Goal: Information Seeking & Learning: Learn about a topic

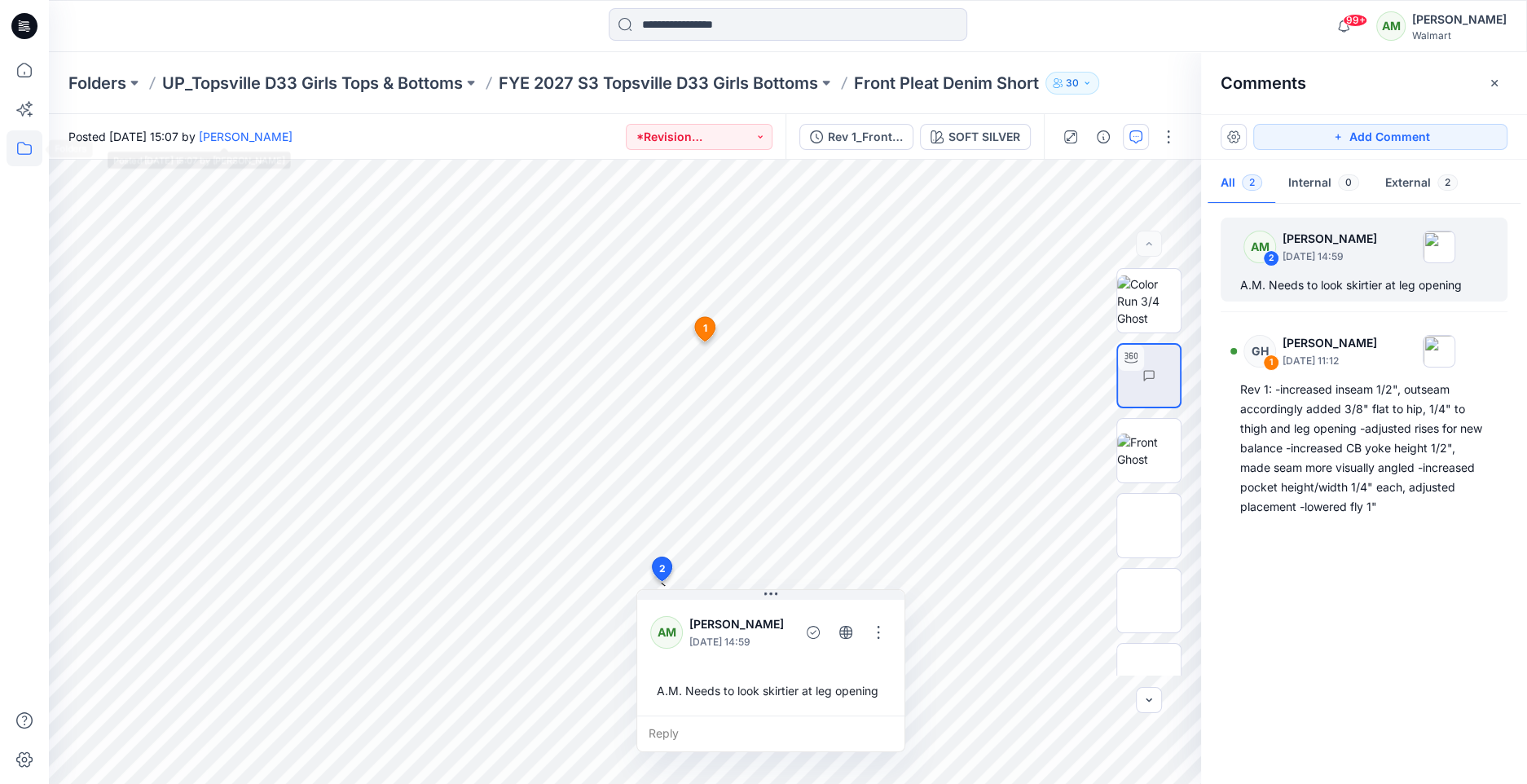
click at [22, 154] on icon at bounding box center [24, 148] width 15 height 13
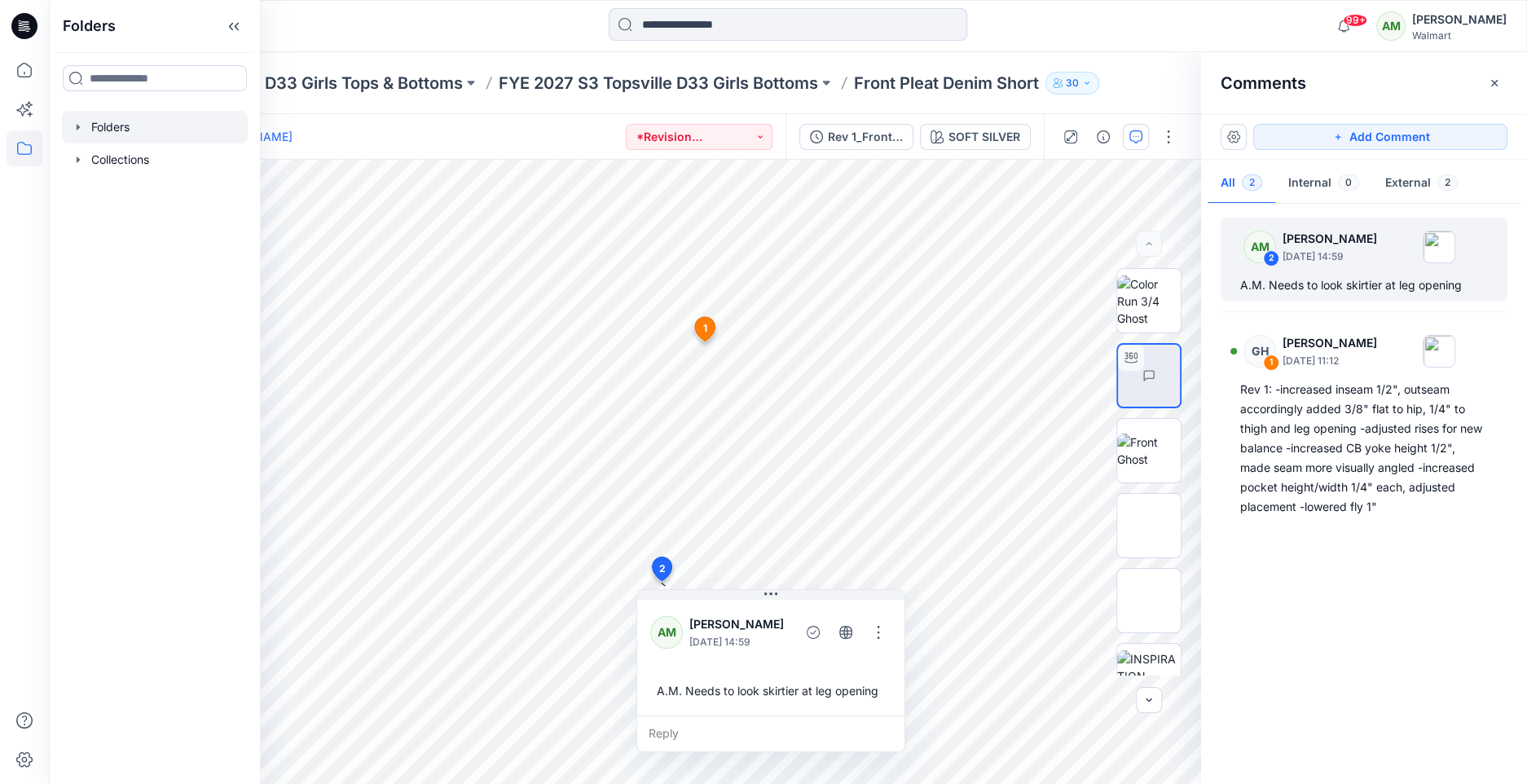
click at [73, 126] on icon "button" at bounding box center [78, 127] width 13 height 13
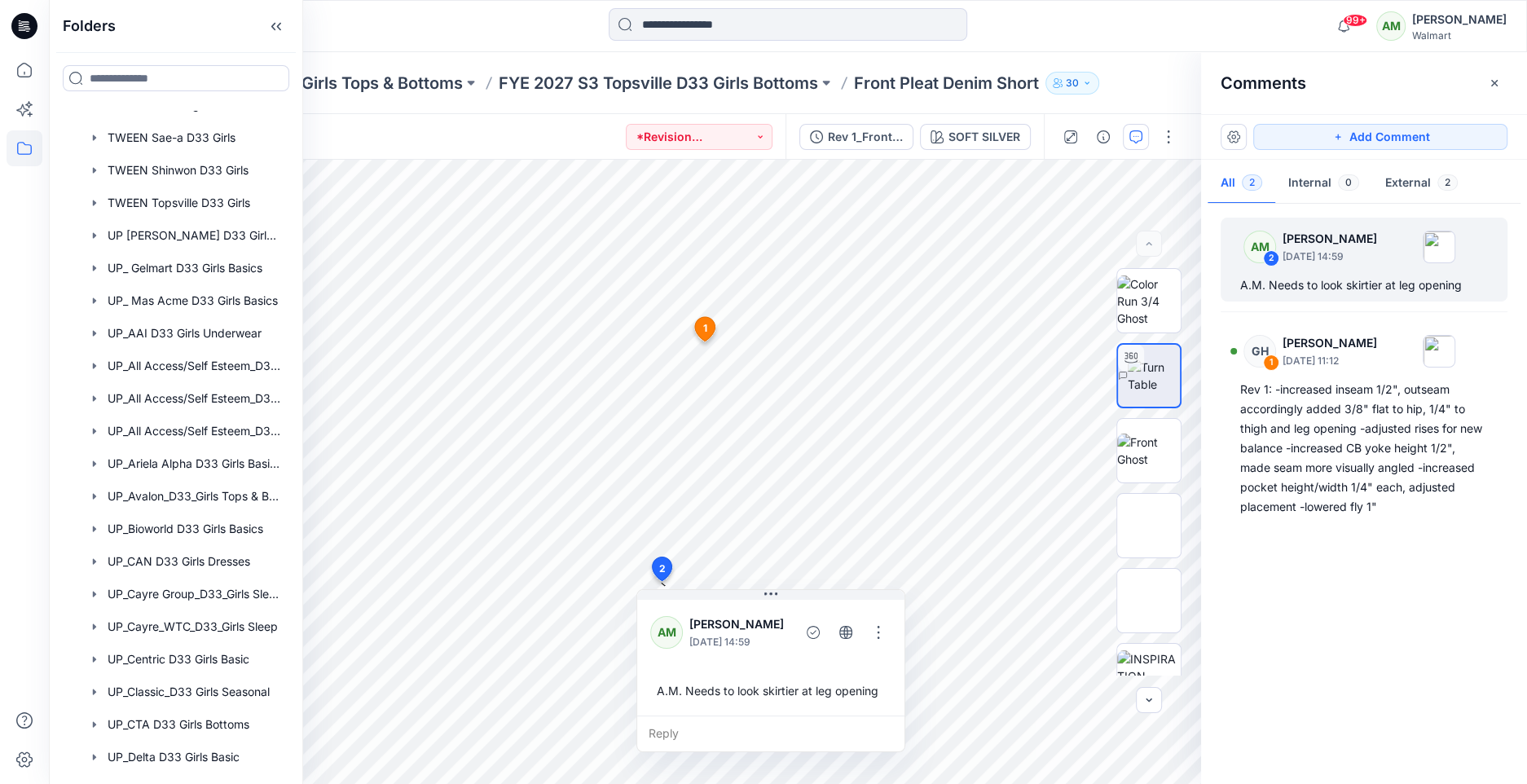
scroll to position [493, 0]
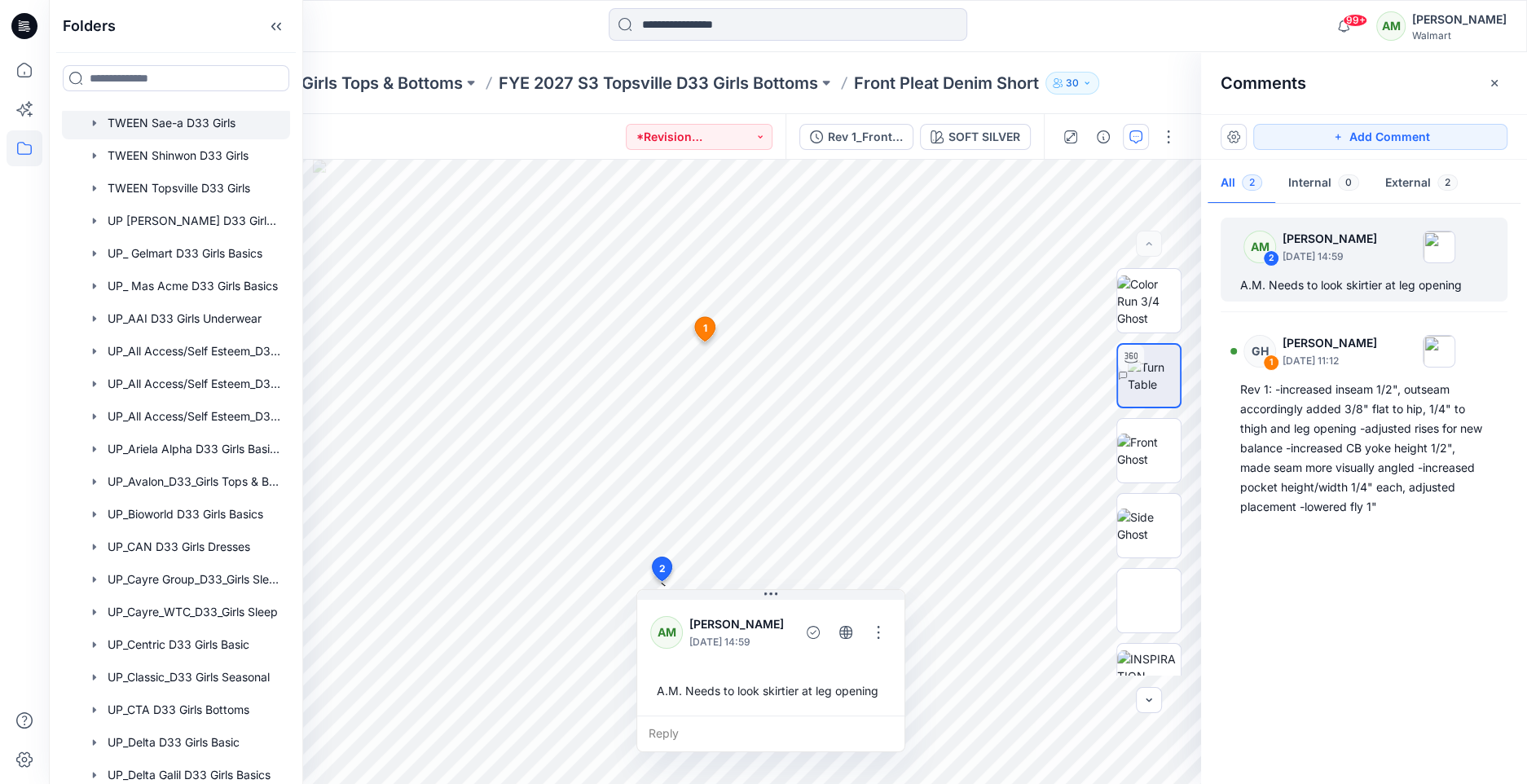
click at [179, 117] on div at bounding box center [175, 123] width 228 height 33
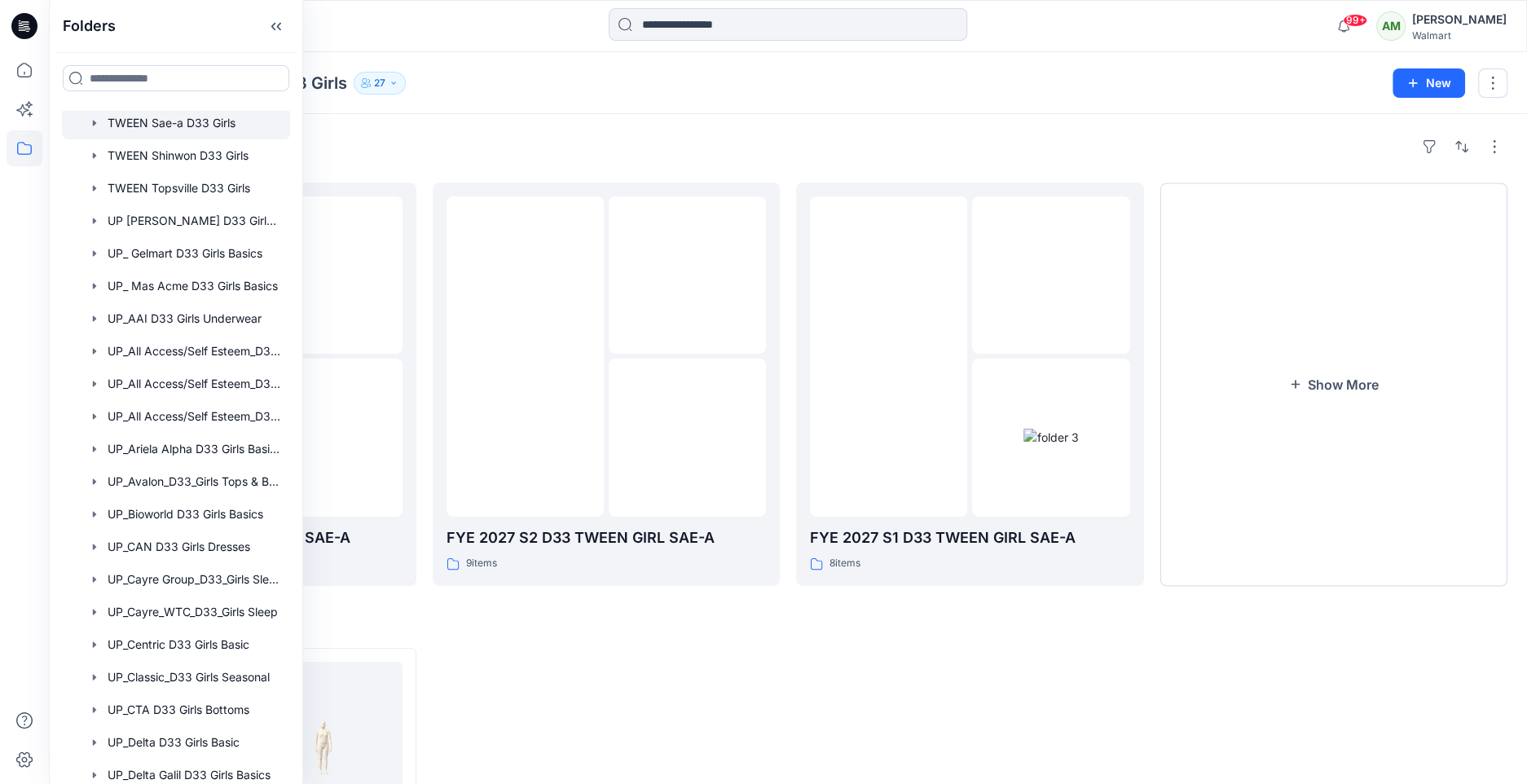
click at [407, 34] on div at bounding box center [233, 26] width 369 height 35
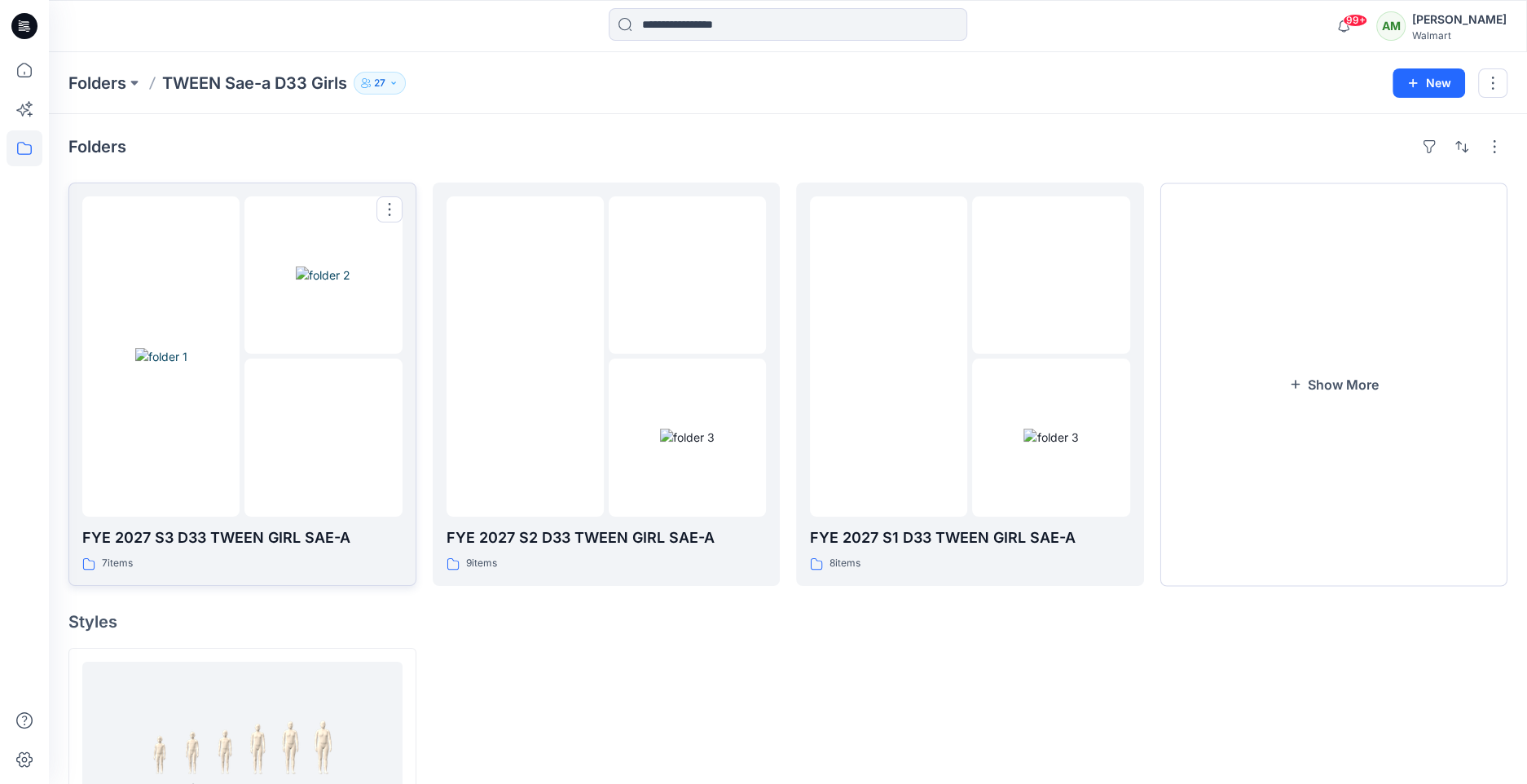
click at [323, 437] on img at bounding box center [323, 437] width 0 height 0
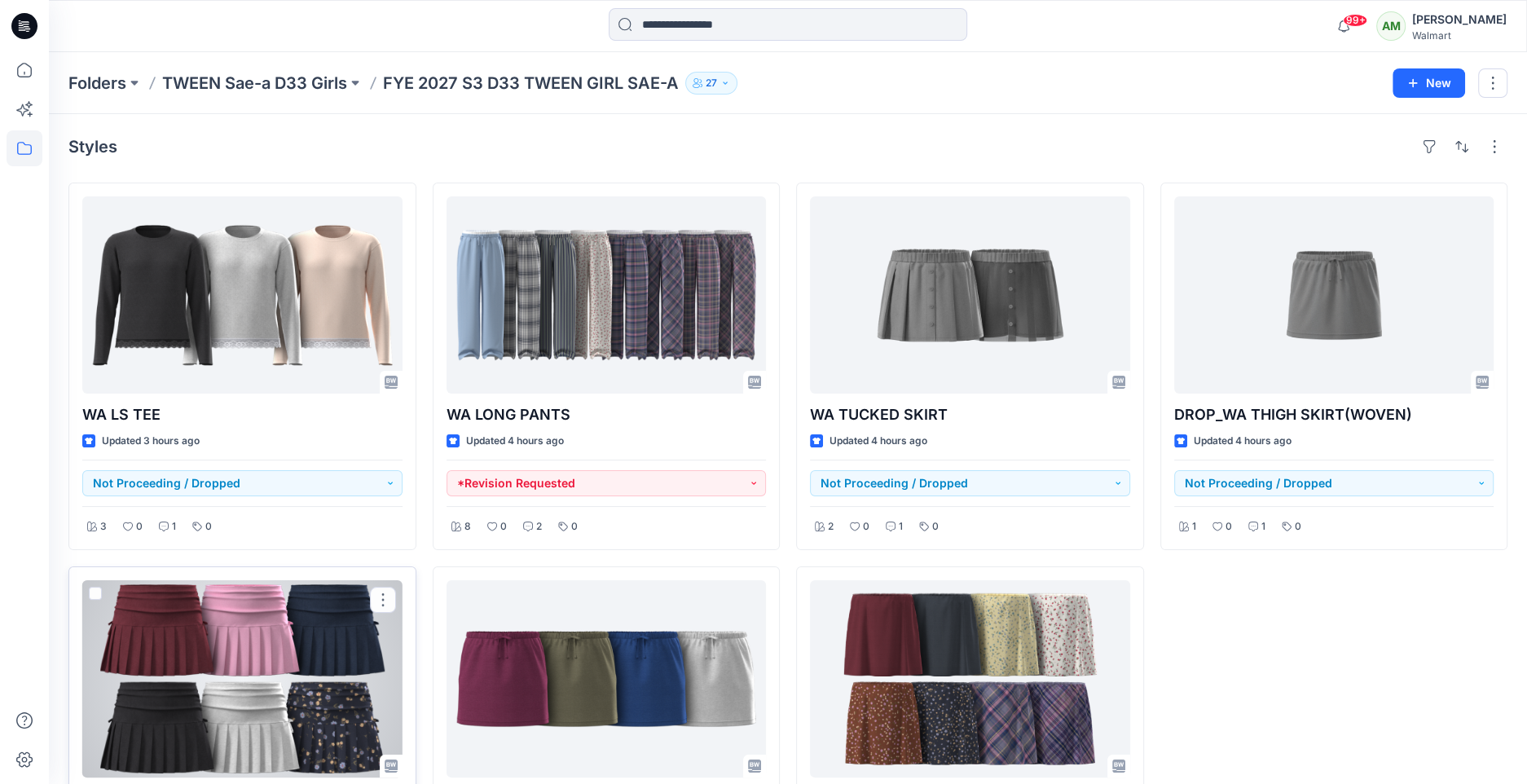
click at [337, 609] on div at bounding box center [242, 679] width 321 height 198
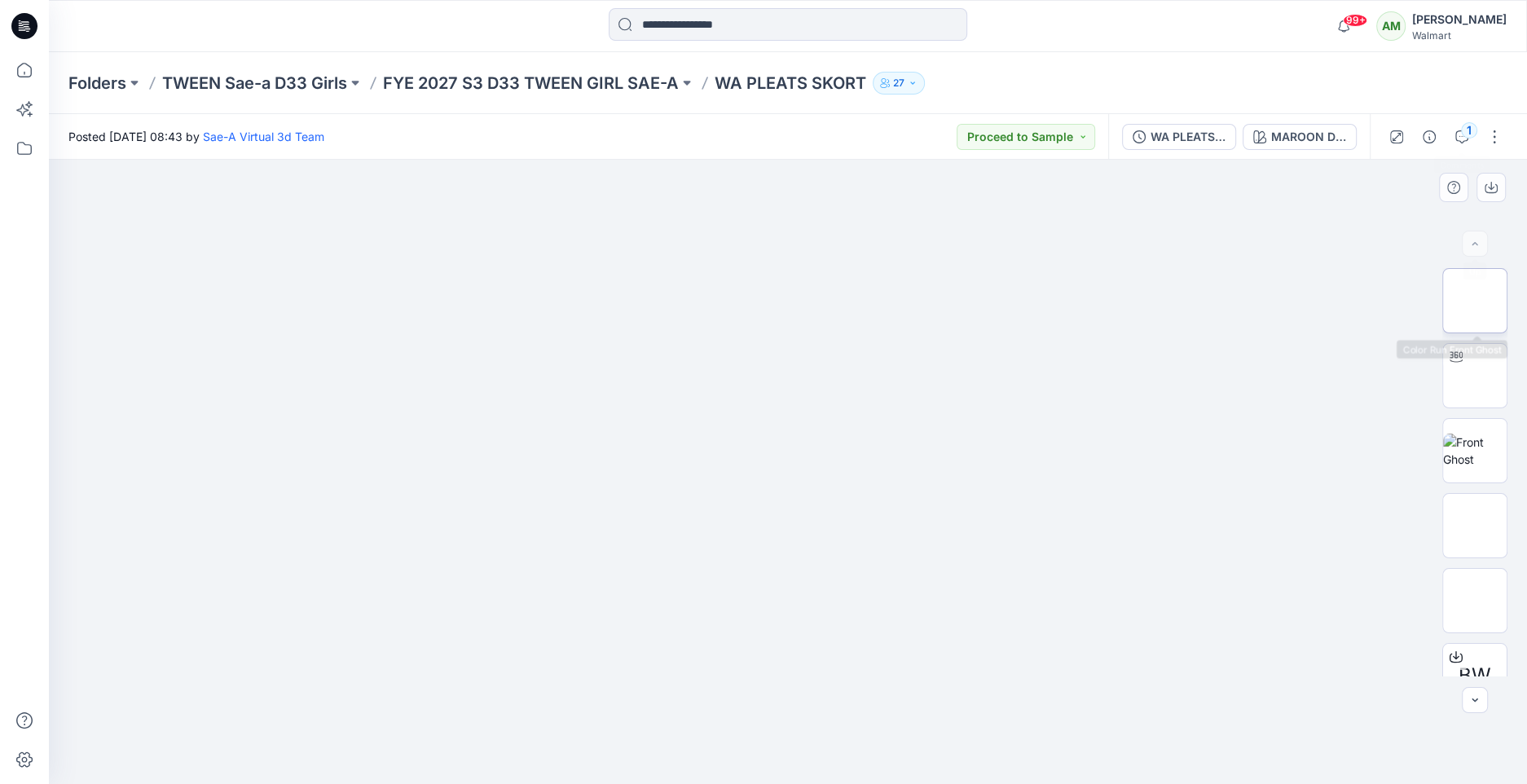
click at [1475, 301] on img at bounding box center [1475, 301] width 0 height 0
click at [1488, 186] on icon "button" at bounding box center [1491, 186] width 7 height 8
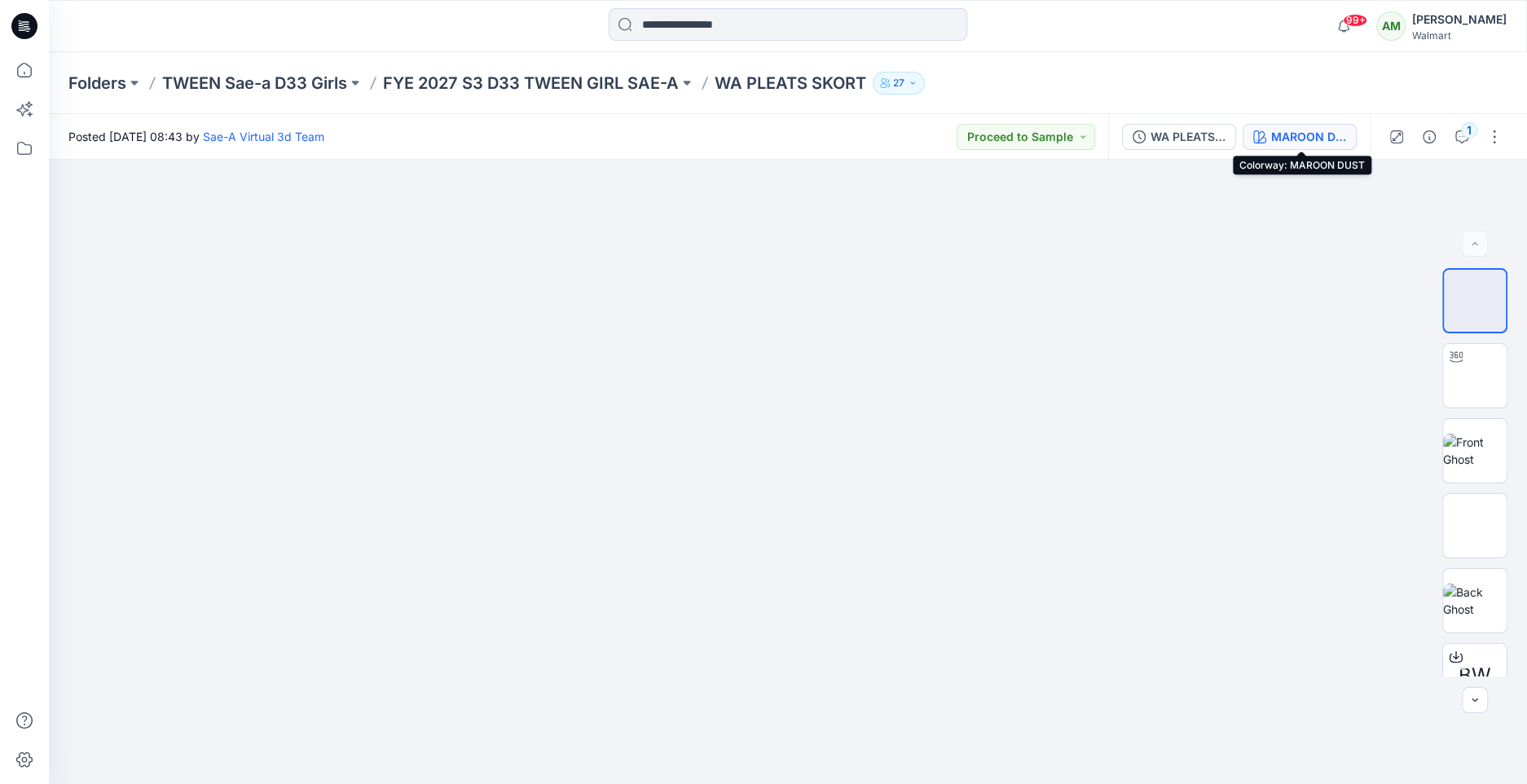
click at [1297, 134] on div "MAROON DUST" at bounding box center [1309, 136] width 75 height 18
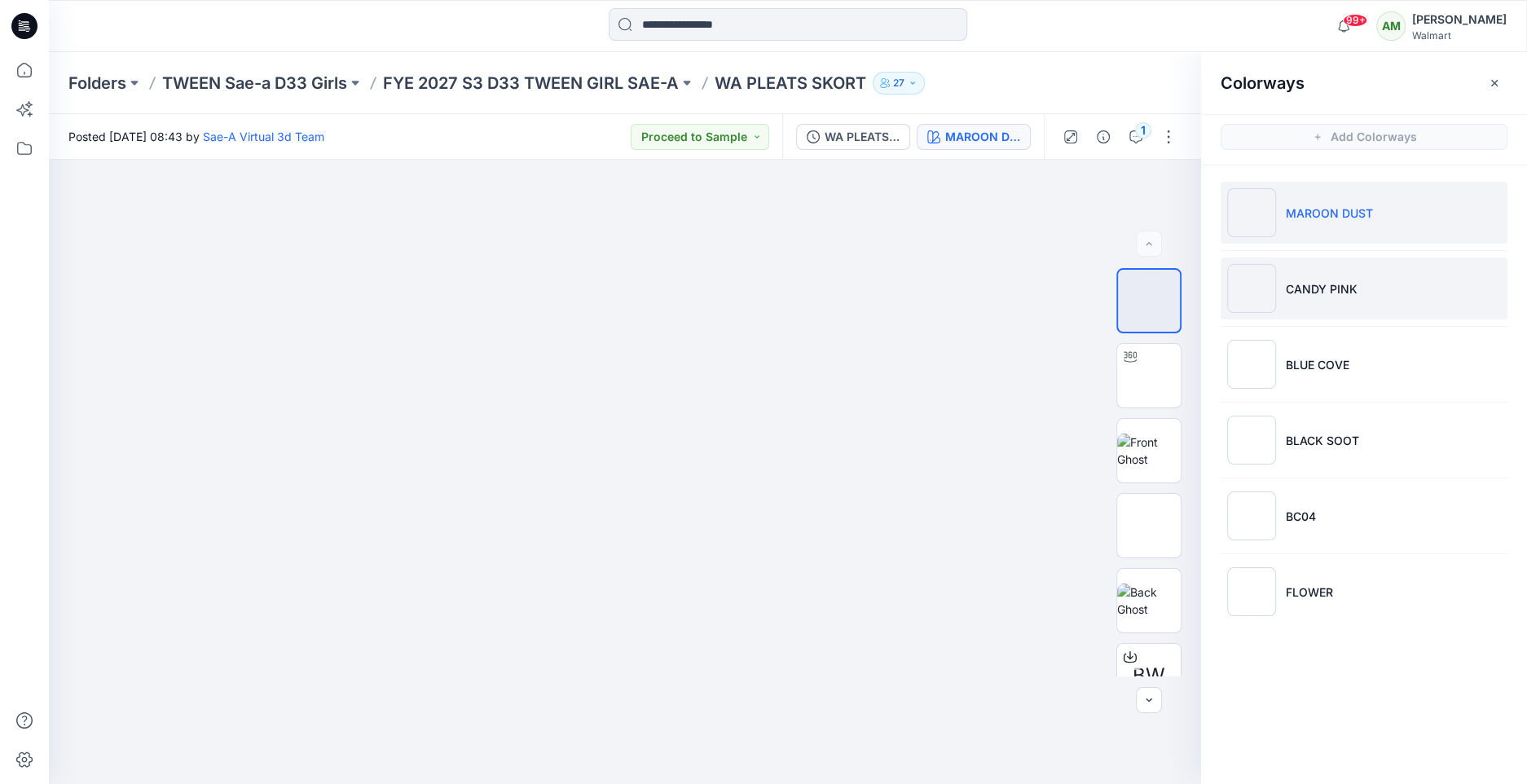
click at [1329, 296] on li "CANDY PINK" at bounding box center [1365, 288] width 287 height 62
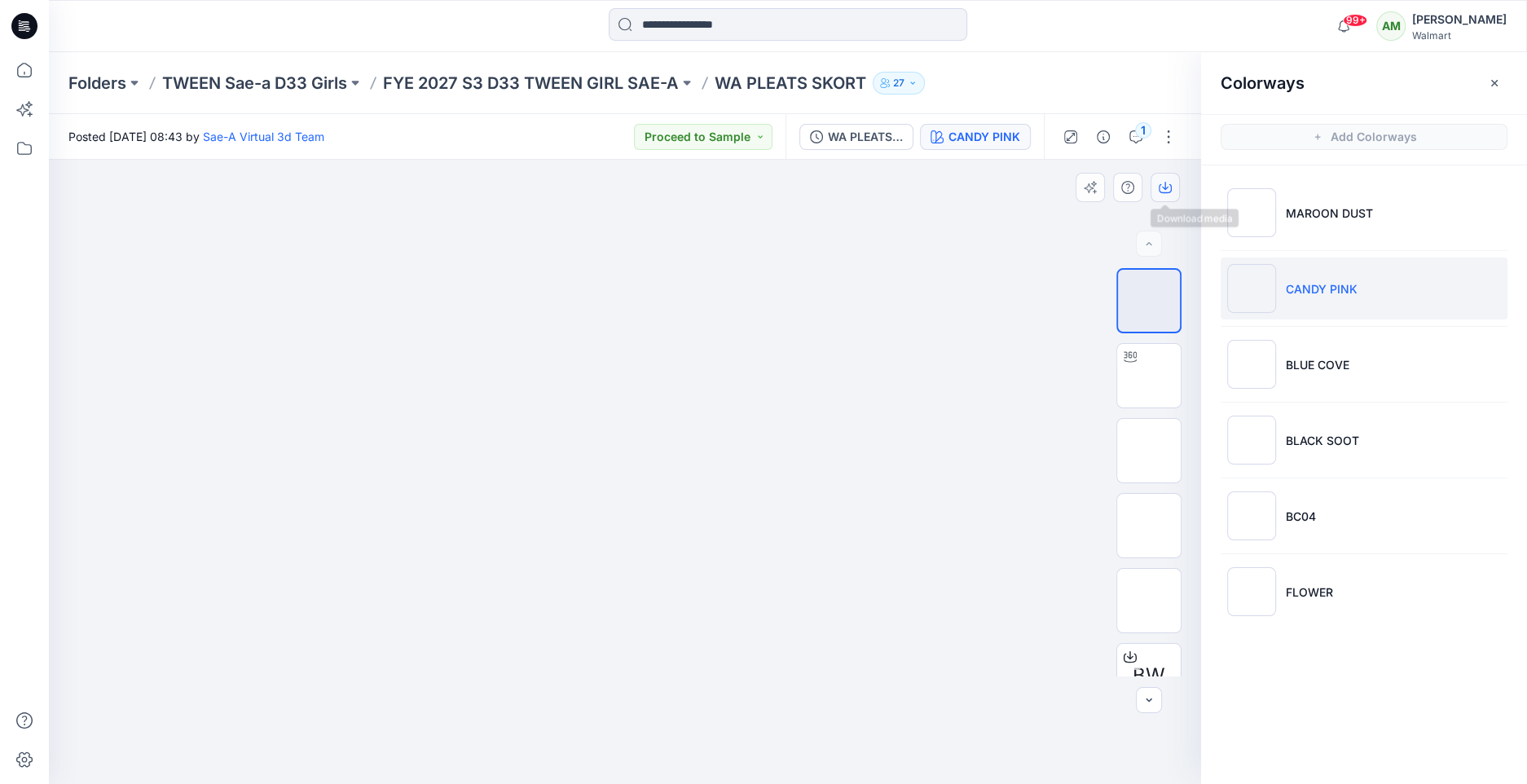
click at [1162, 190] on icon "button" at bounding box center [1165, 187] width 13 height 13
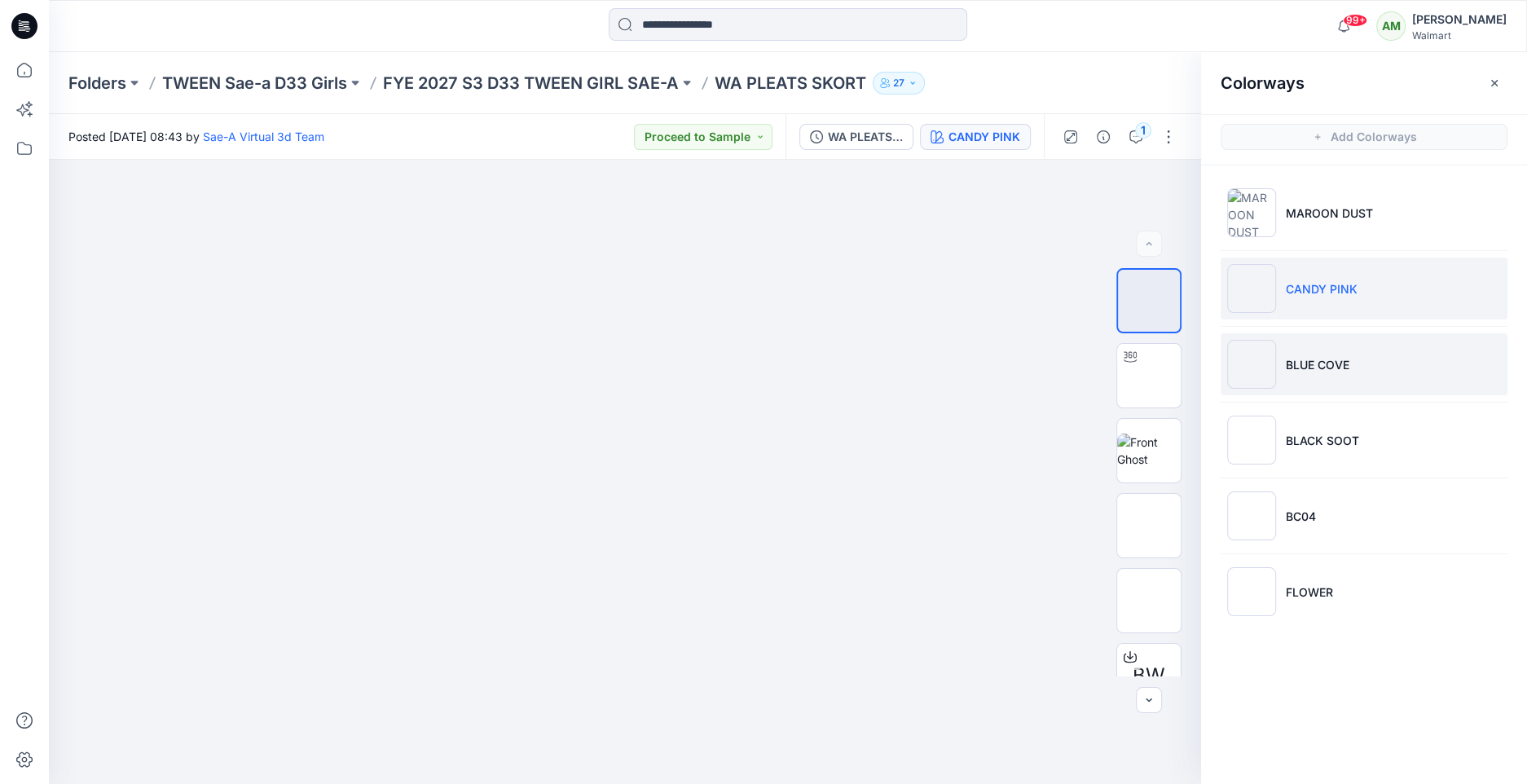
click at [1338, 364] on p "BLUE COVE" at bounding box center [1317, 364] width 63 height 17
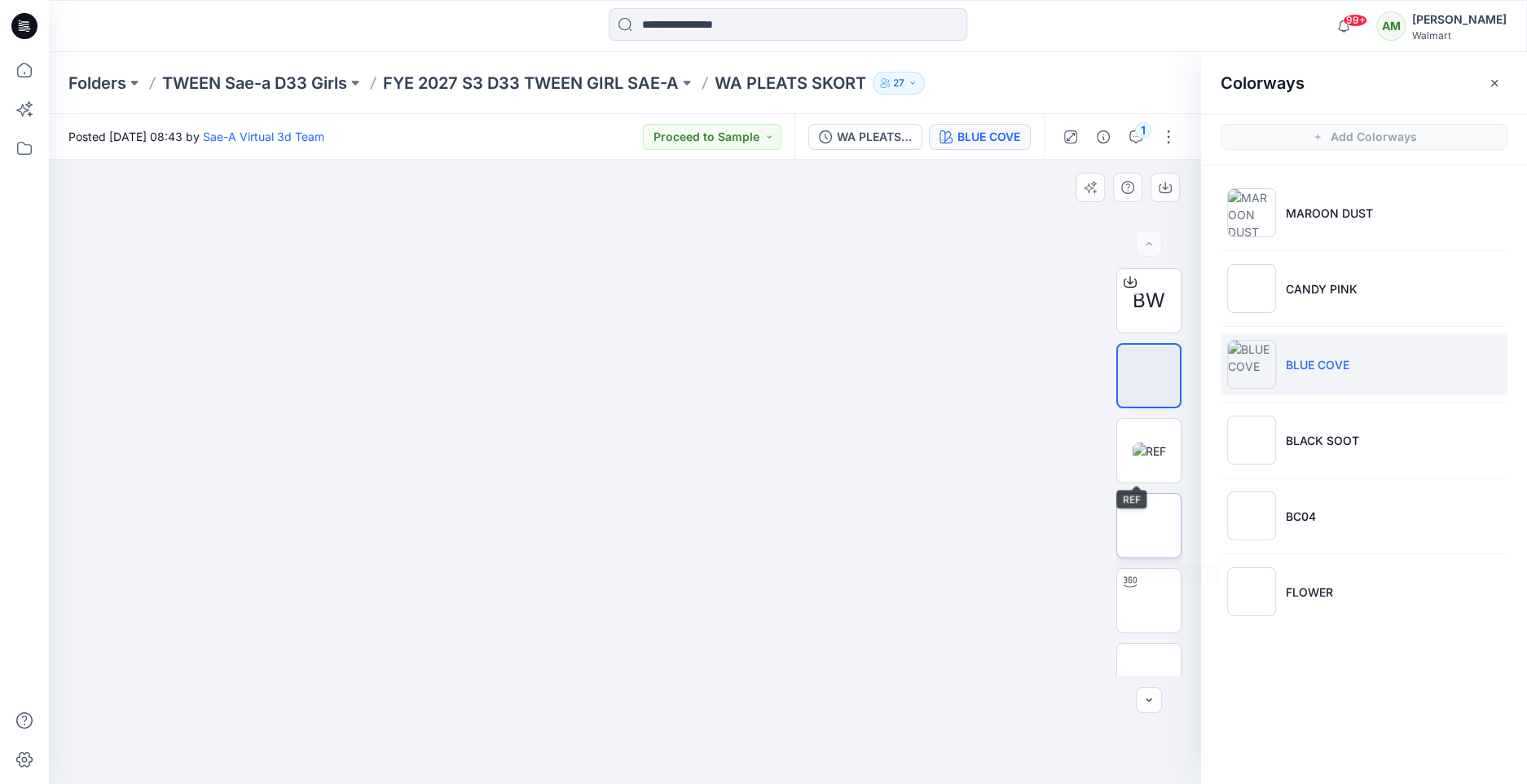
click at [1149, 526] on img at bounding box center [1149, 526] width 0 height 0
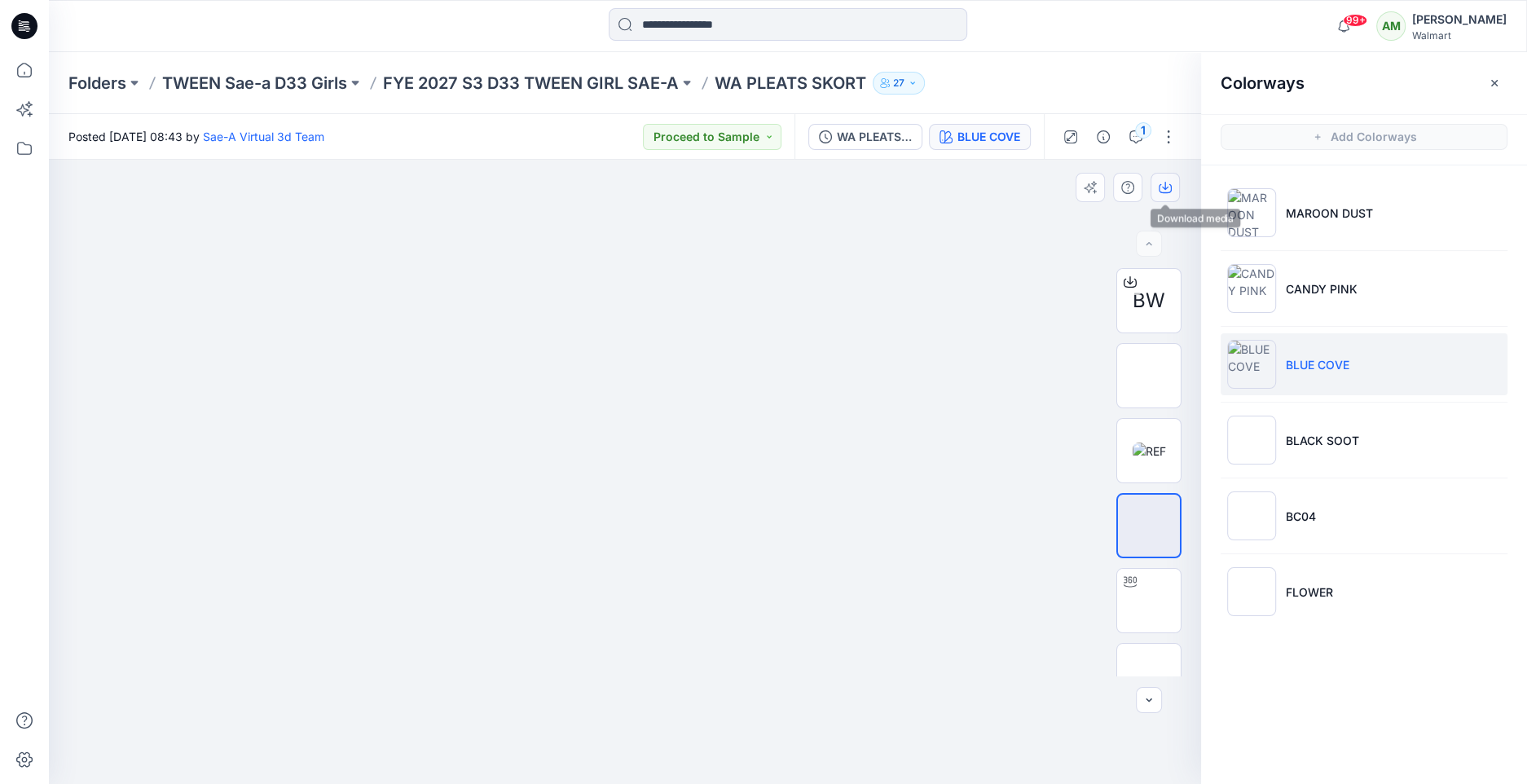
click at [1169, 185] on icon "button" at bounding box center [1165, 189] width 13 height 9
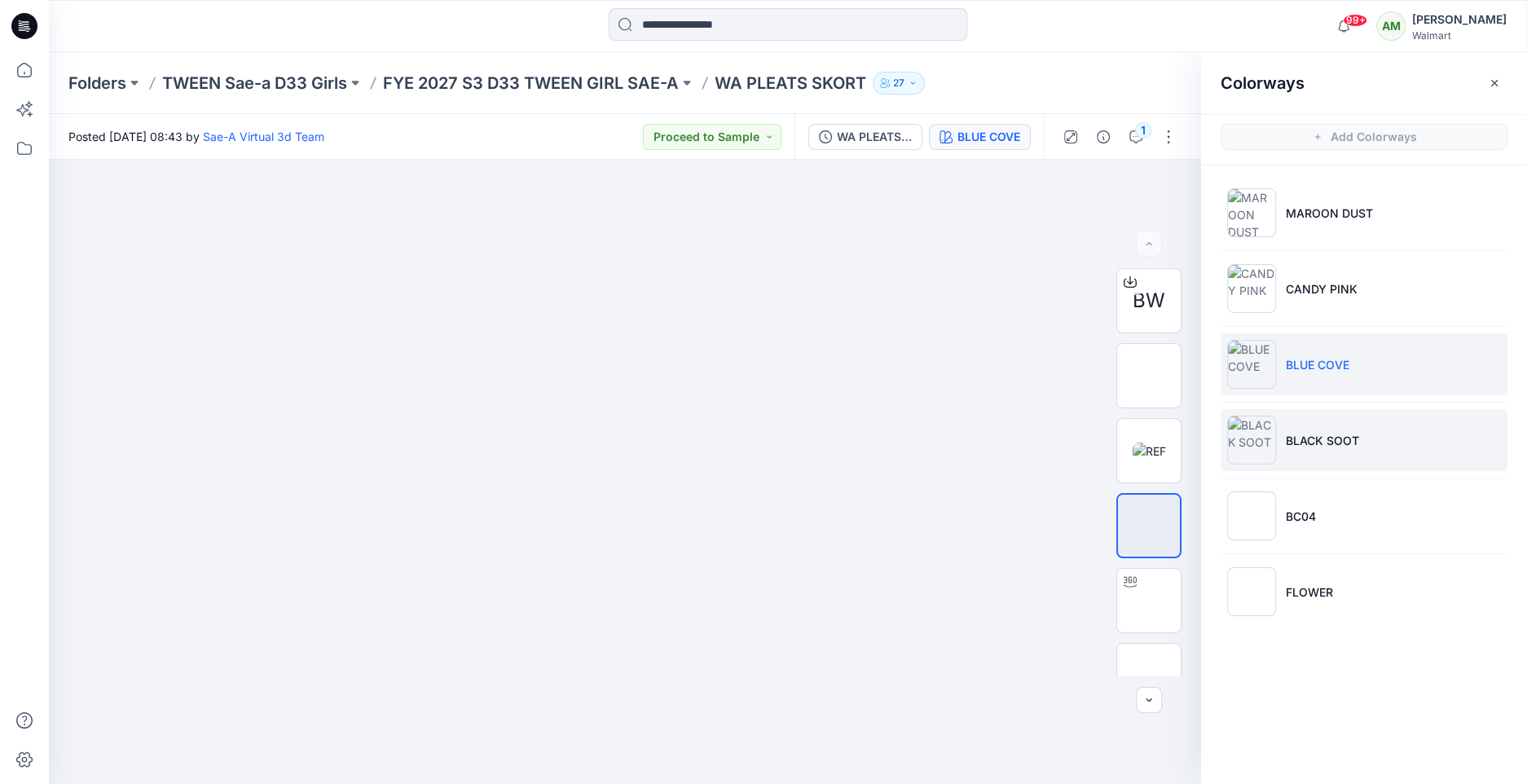
click at [1368, 450] on li "BLACK SOOT" at bounding box center [1365, 440] width 287 height 62
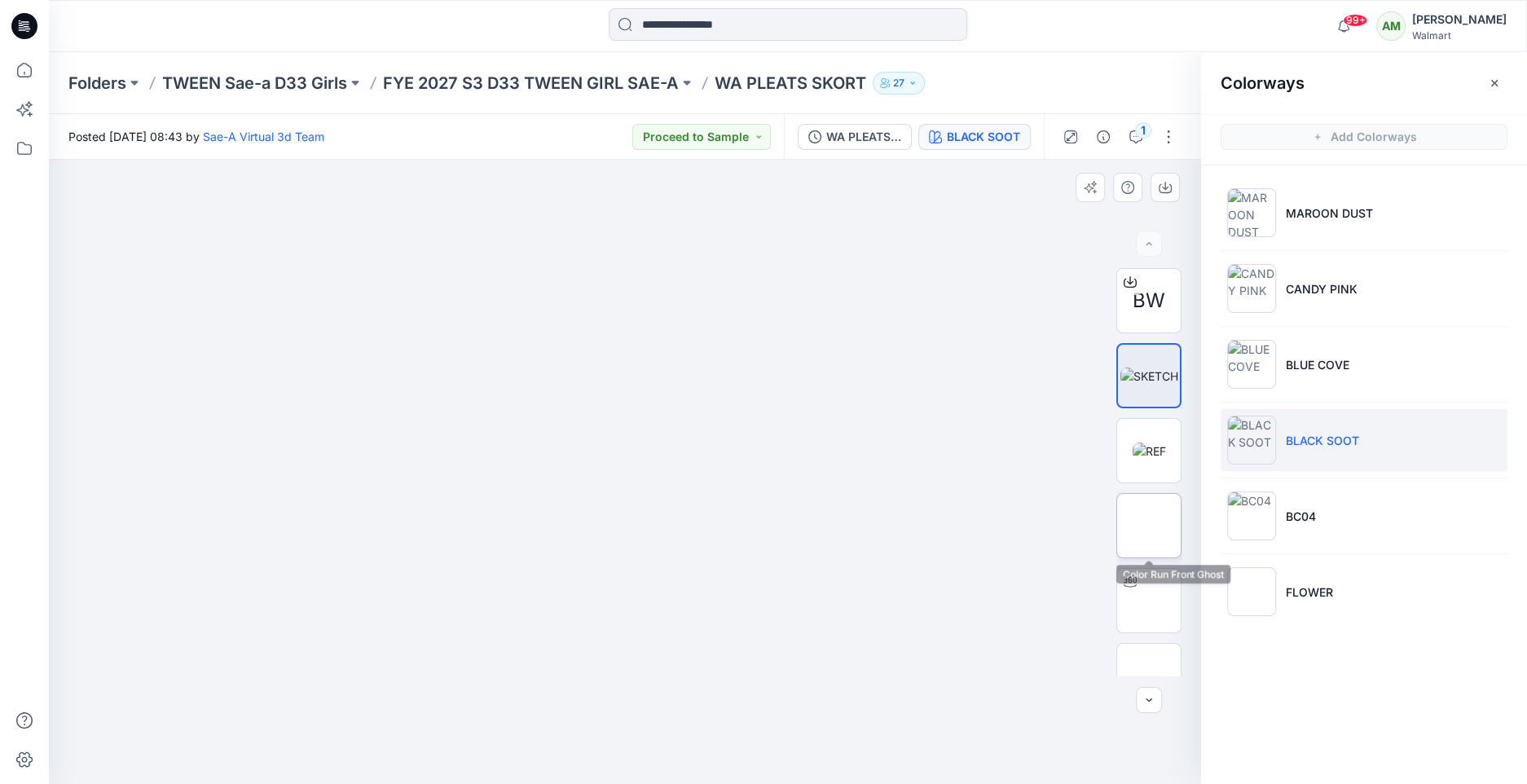
click at [1149, 526] on img at bounding box center [1149, 526] width 0 height 0
click at [1171, 186] on icon "button" at bounding box center [1165, 187] width 13 height 13
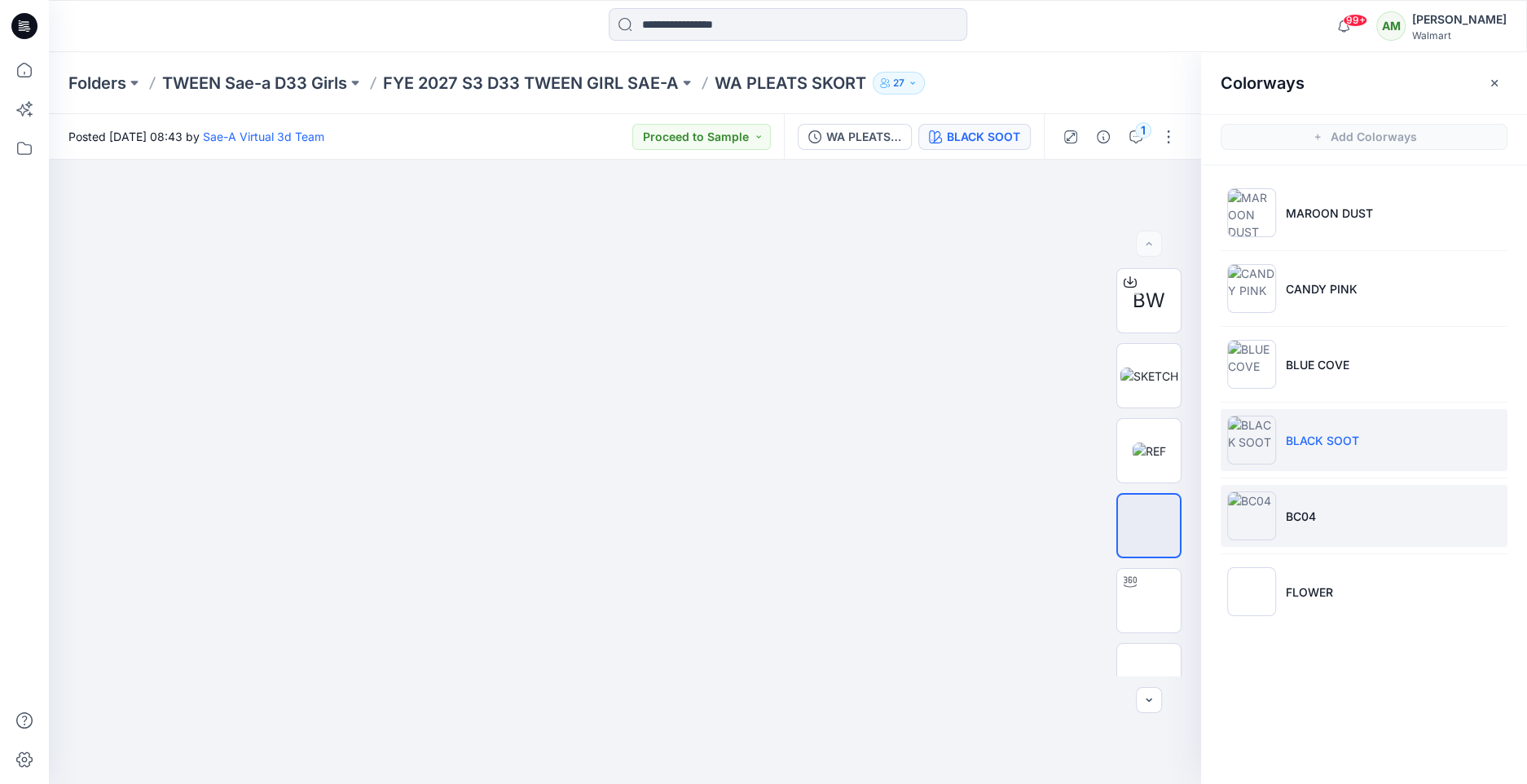
click at [1344, 515] on li "BC04" at bounding box center [1365, 516] width 287 height 62
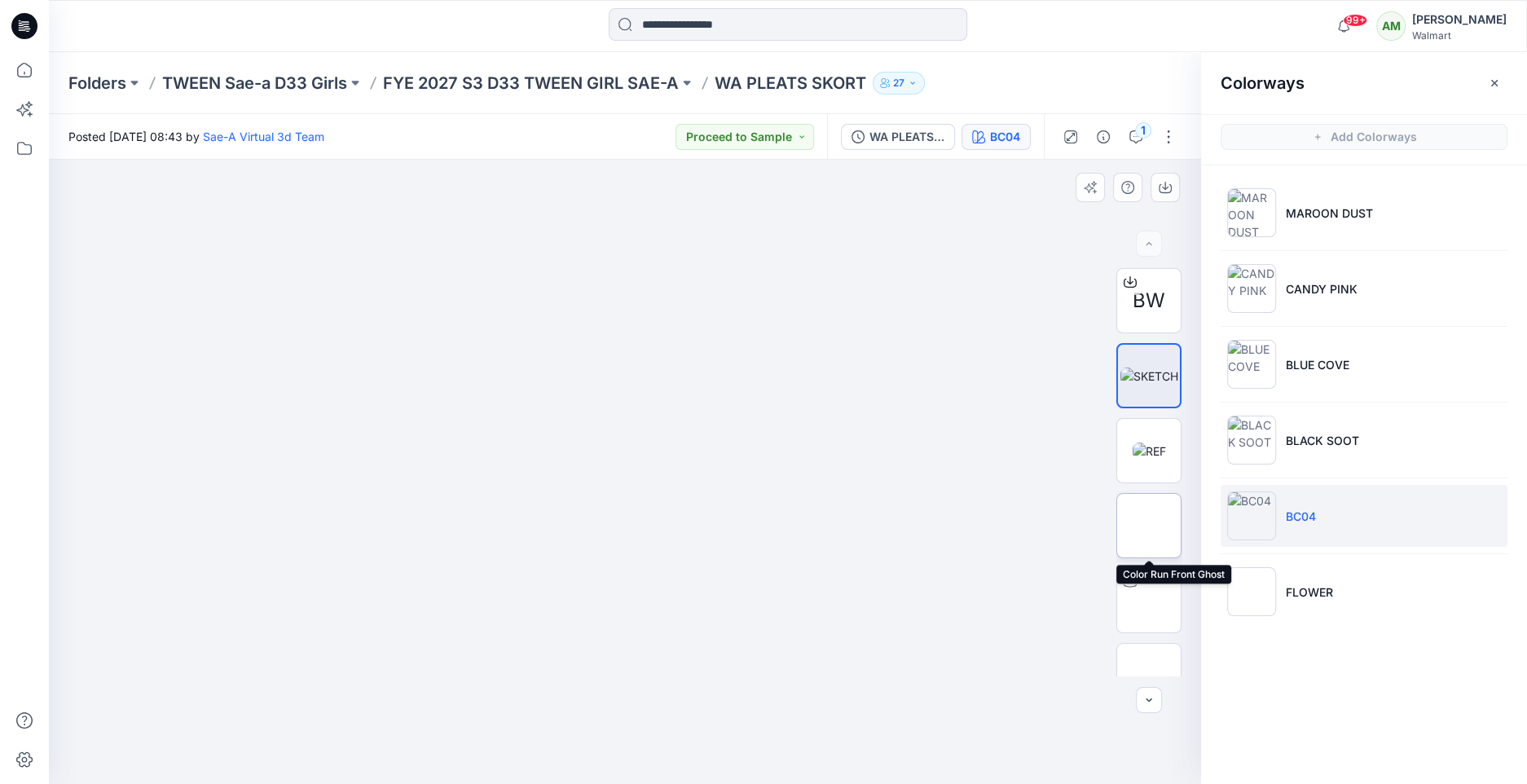
click at [1149, 526] on img at bounding box center [1149, 526] width 0 height 0
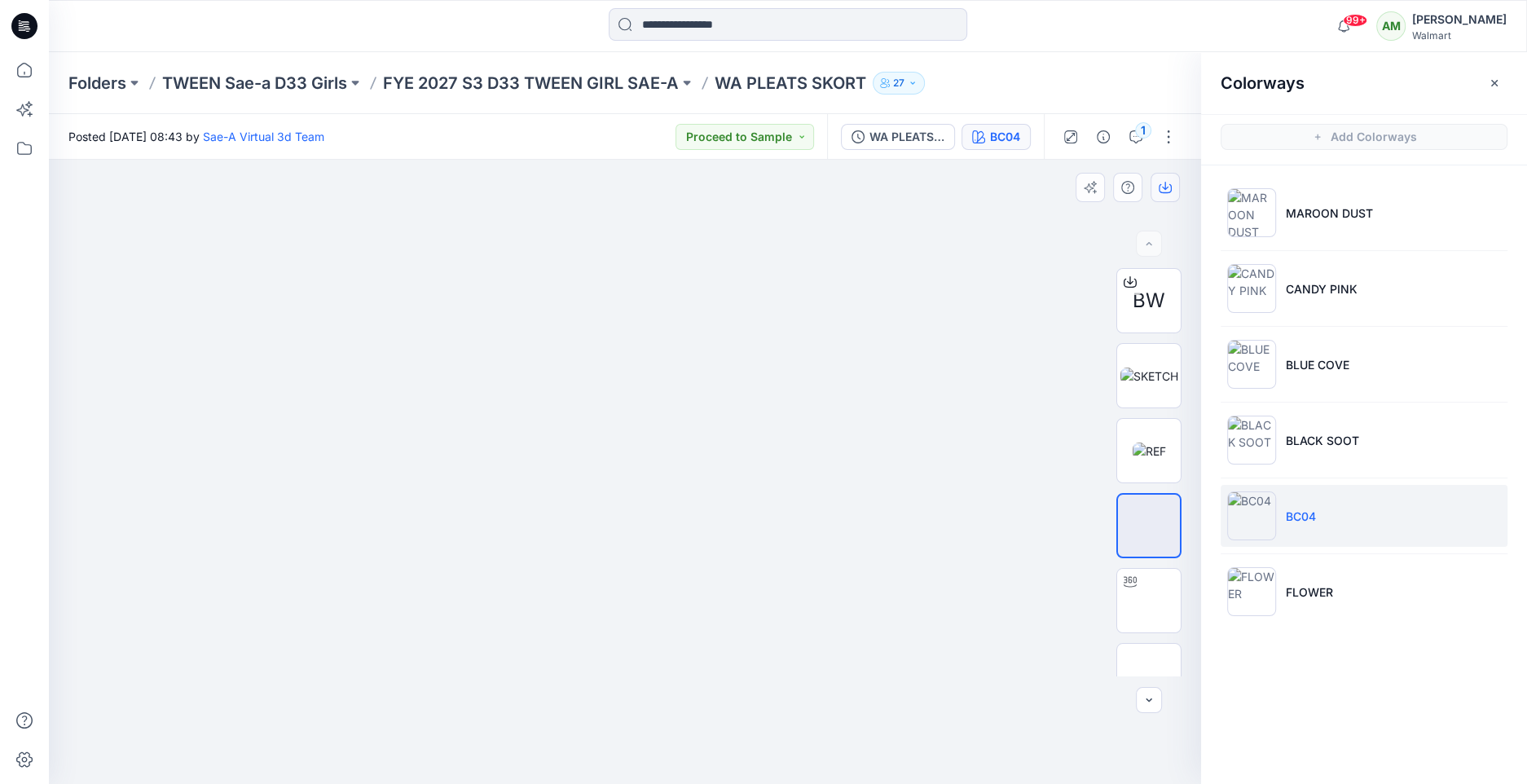
click at [1165, 176] on button "button" at bounding box center [1164, 186] width 29 height 29
click at [1329, 563] on li "FLOWER" at bounding box center [1365, 591] width 287 height 62
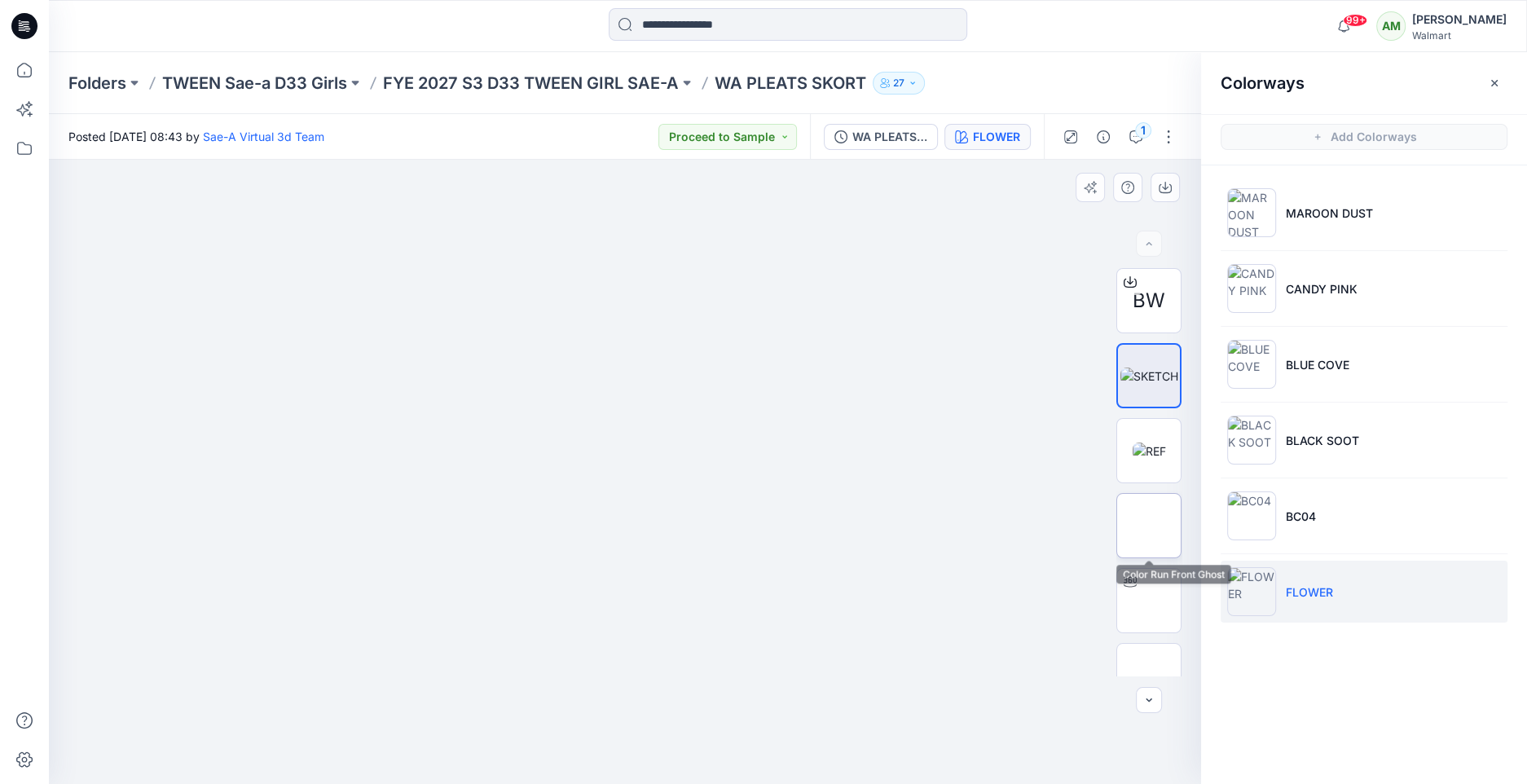
click at [1149, 526] on img at bounding box center [1149, 526] width 0 height 0
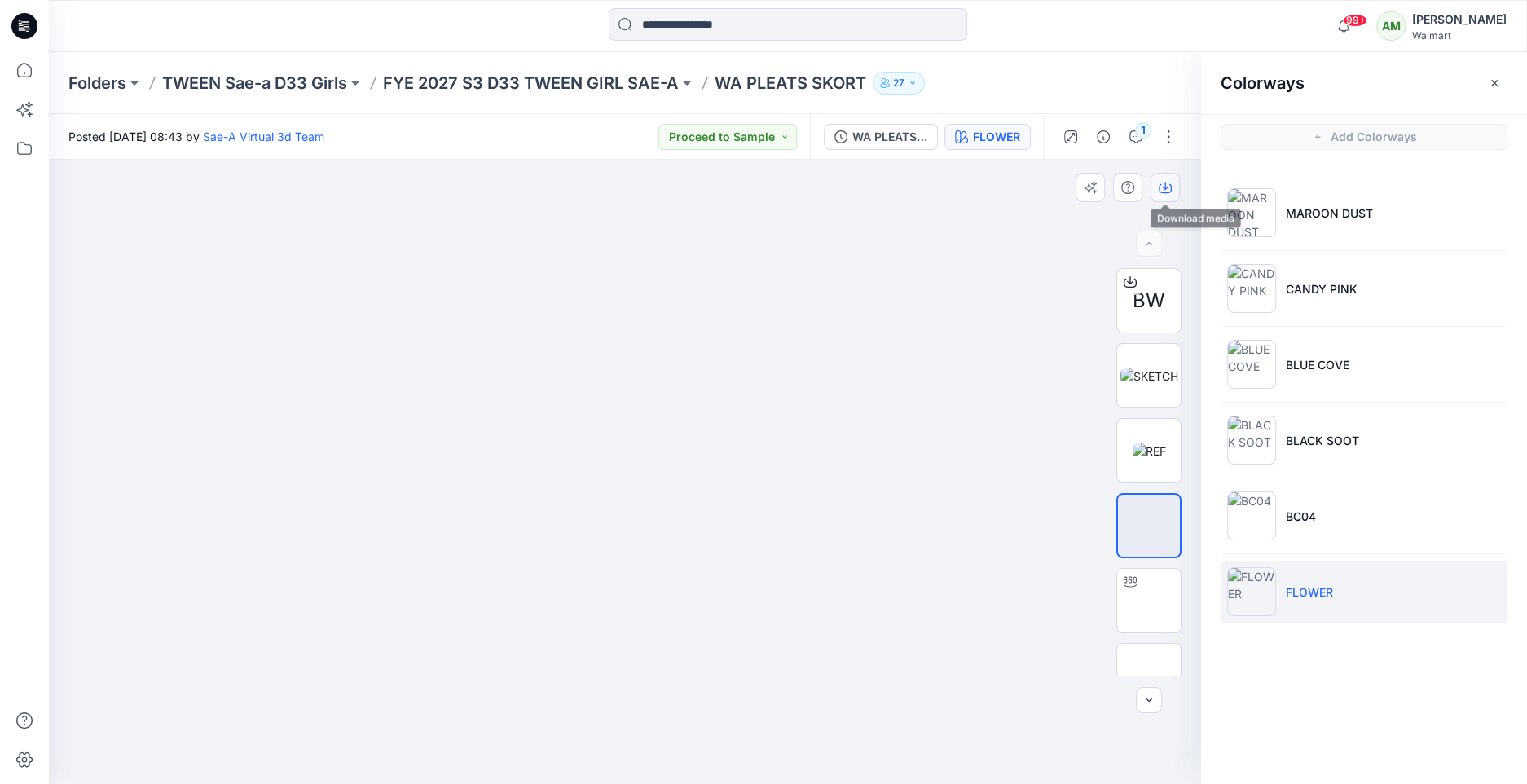
click at [1169, 187] on icon "button" at bounding box center [1165, 187] width 13 height 13
